Goal: Navigation & Orientation: Find specific page/section

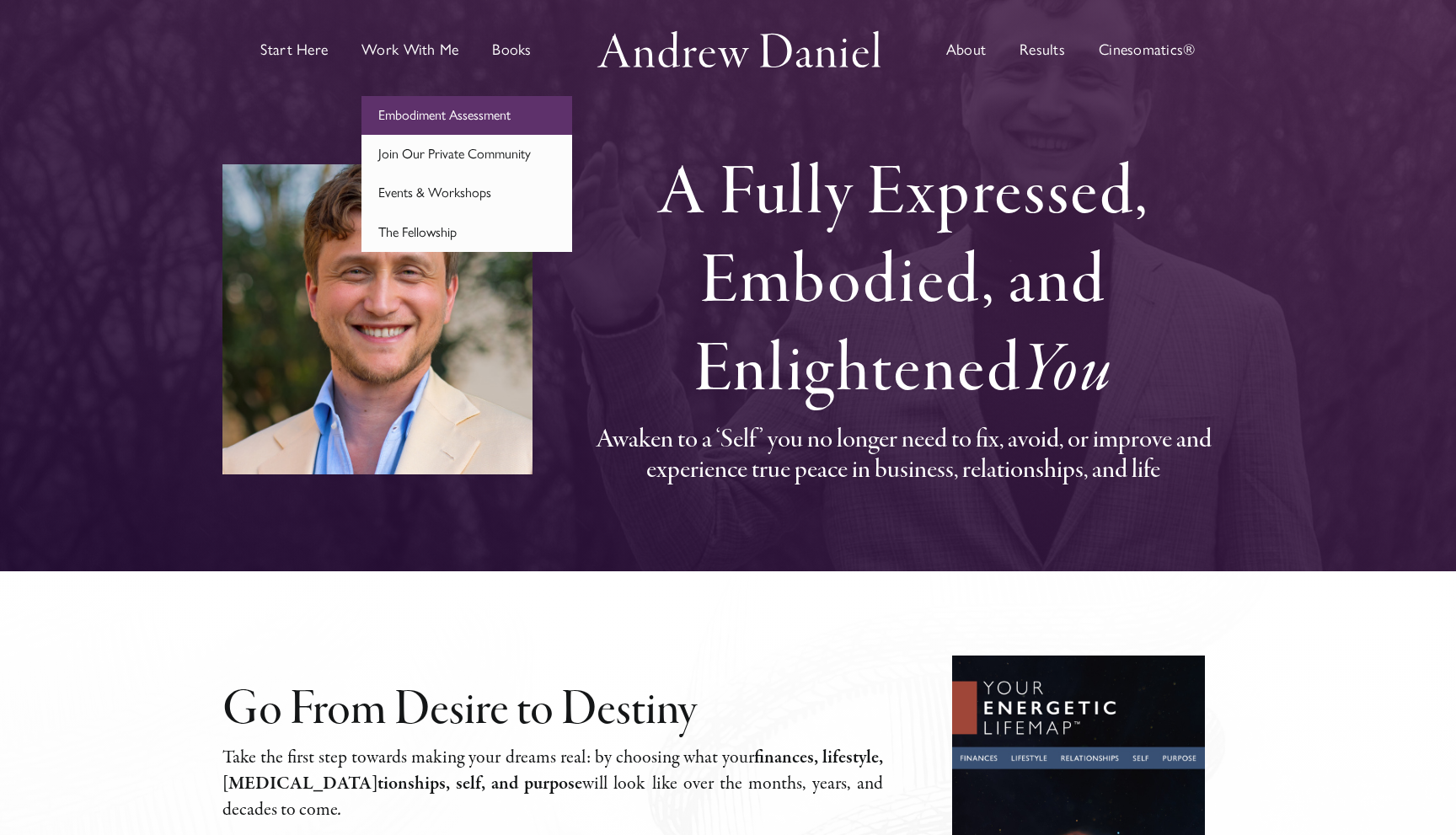
click at [421, 109] on span "Embodiment Assessment" at bounding box center [445, 115] width 133 height 16
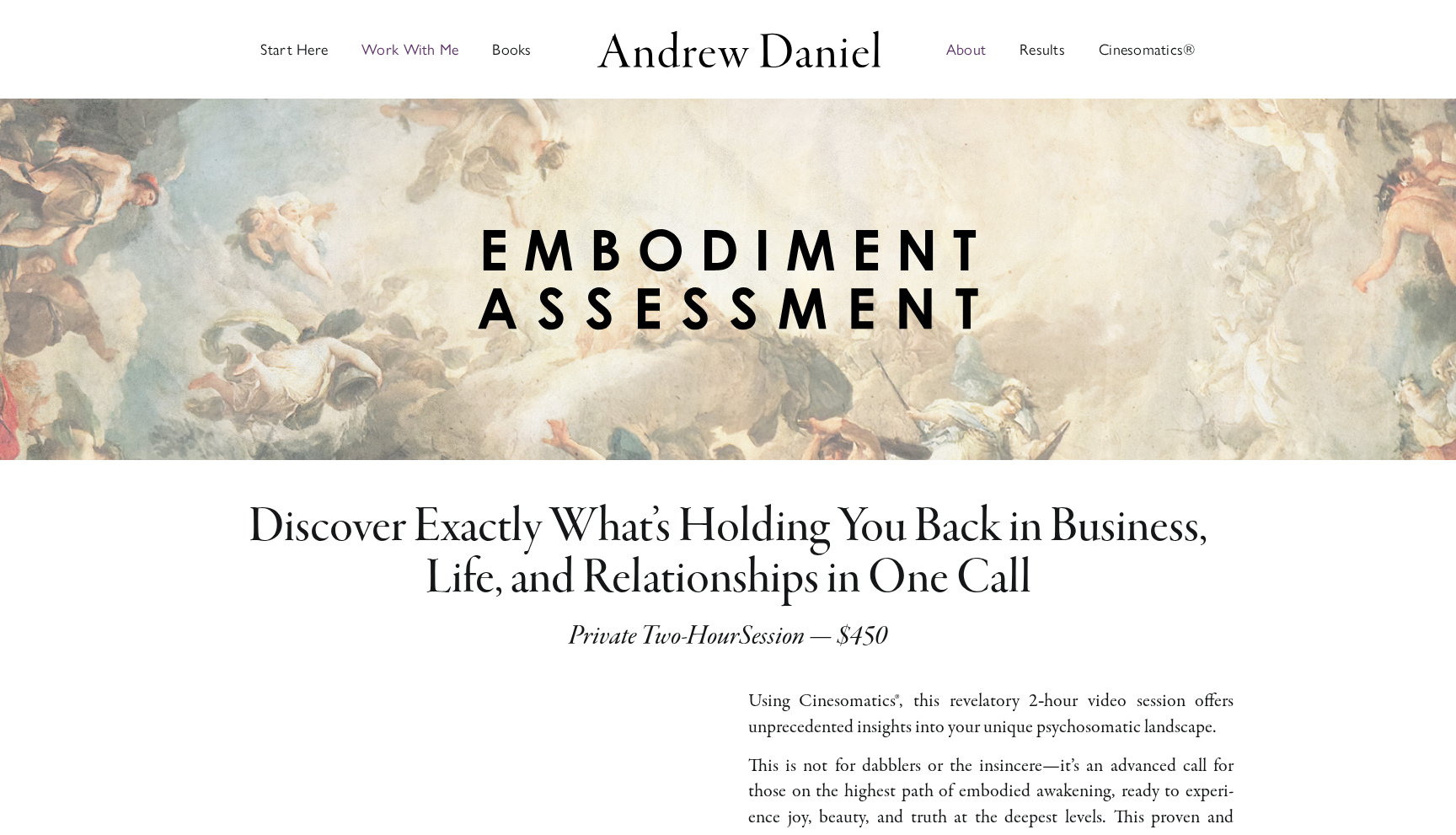
click at [969, 59] on link "About" at bounding box center [966, 50] width 40 height 93
